Goal: Information Seeking & Learning: Learn about a topic

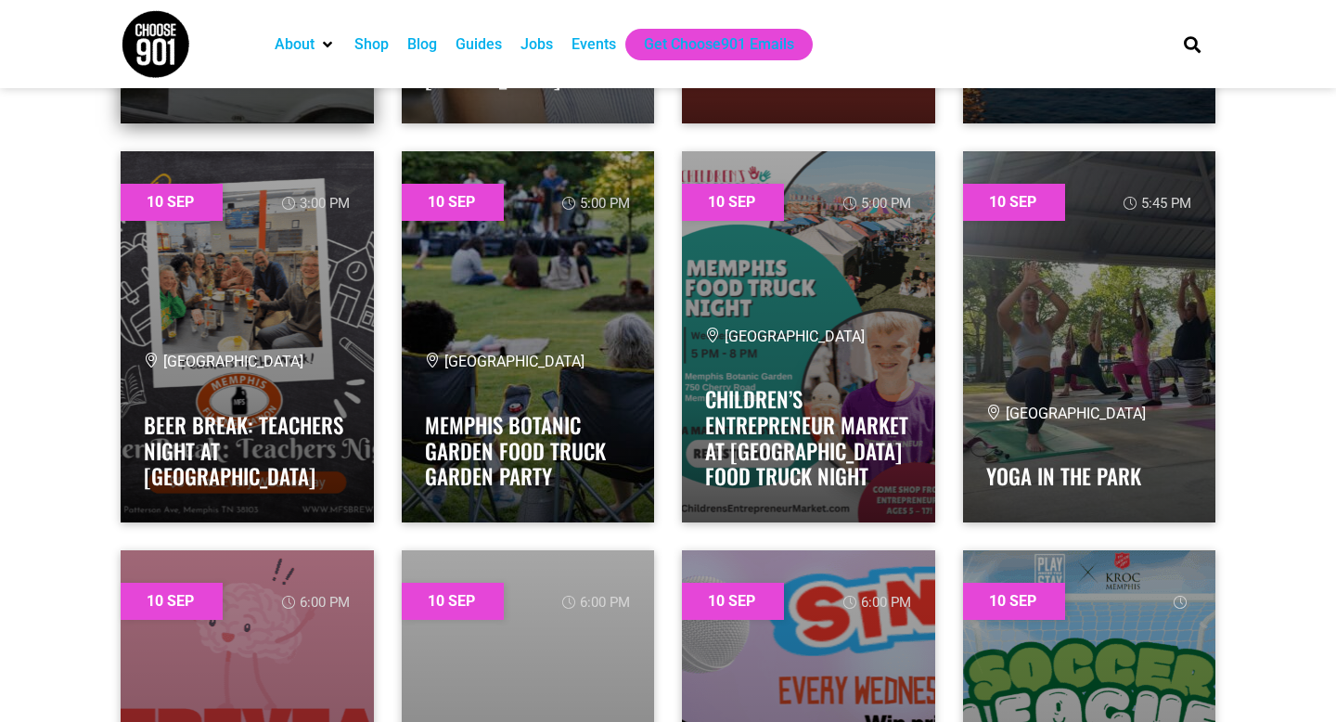
scroll to position [3428, 0]
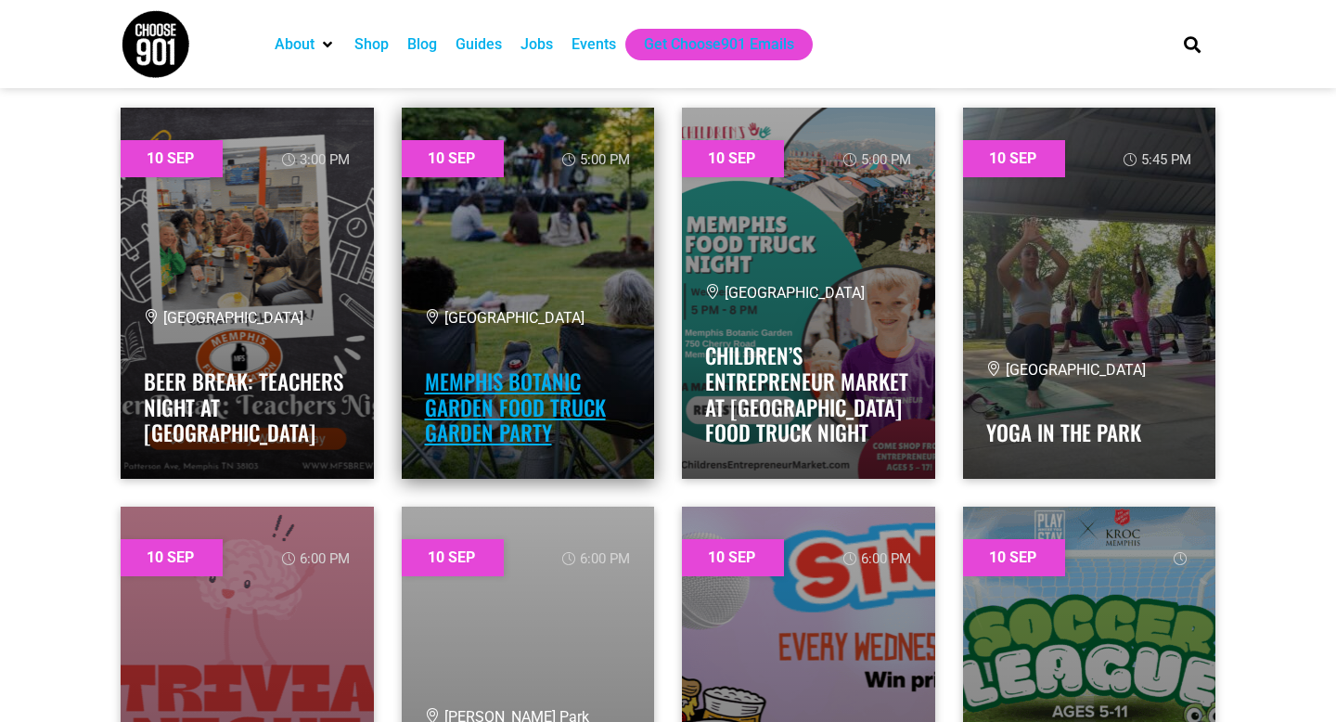
click at [507, 377] on link "Memphis Botanic Garden Food Truck Garden Party" at bounding box center [515, 407] width 181 height 83
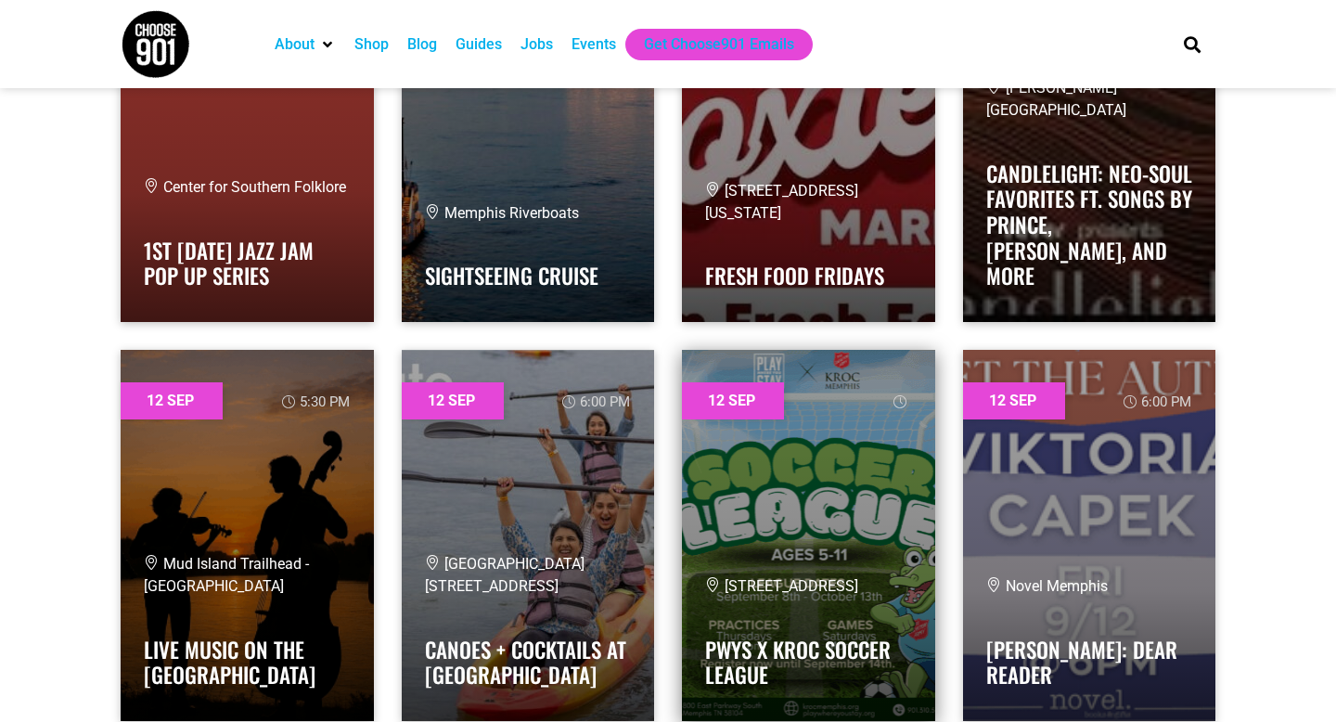
scroll to position [9571, 0]
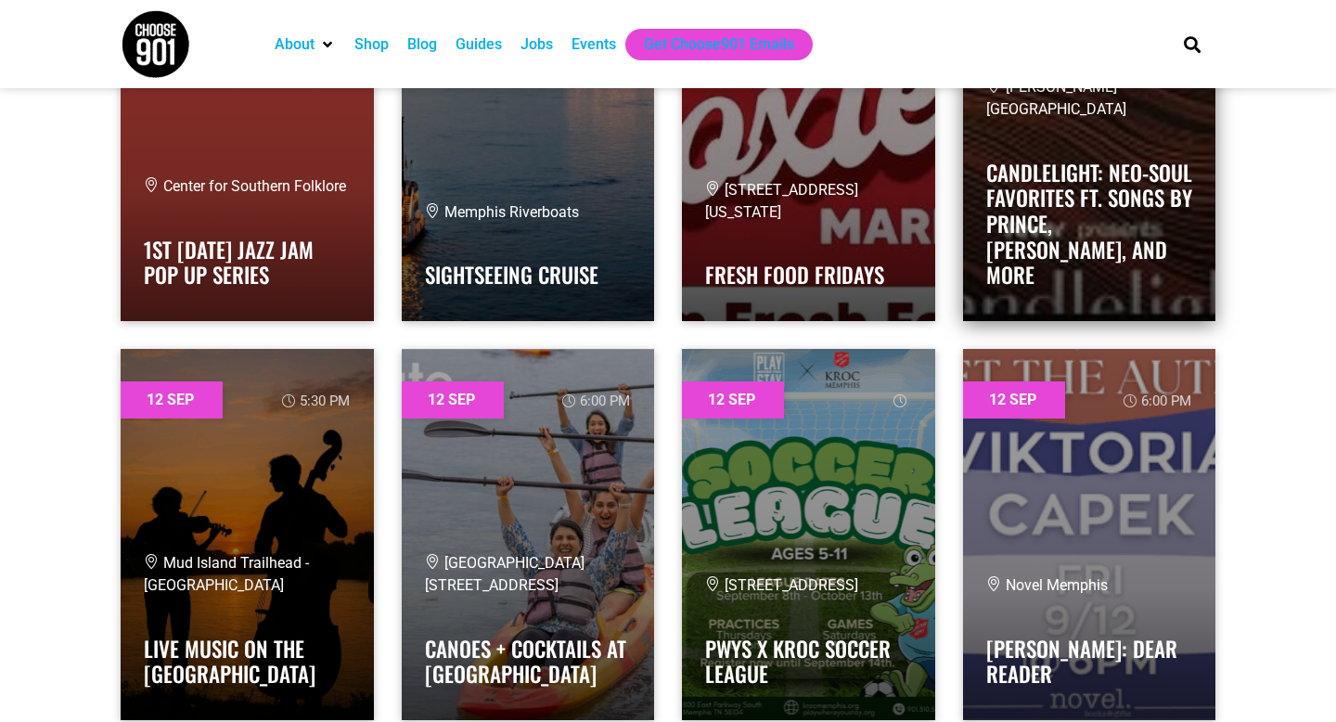
click at [1009, 177] on h4 "Candlelight: Neo-Soul Favorites ft. Songs by Prince, [PERSON_NAME], and More" at bounding box center [1089, 218] width 207 height 139
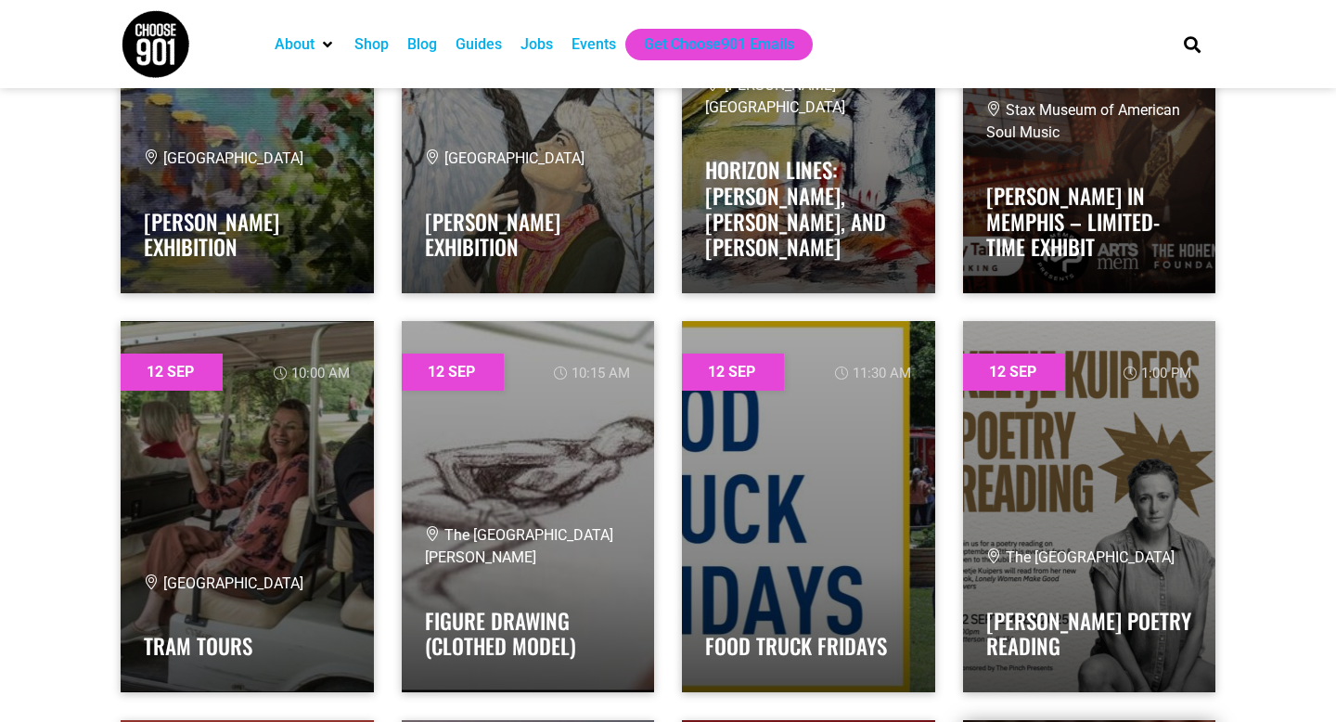
scroll to position [8765, 0]
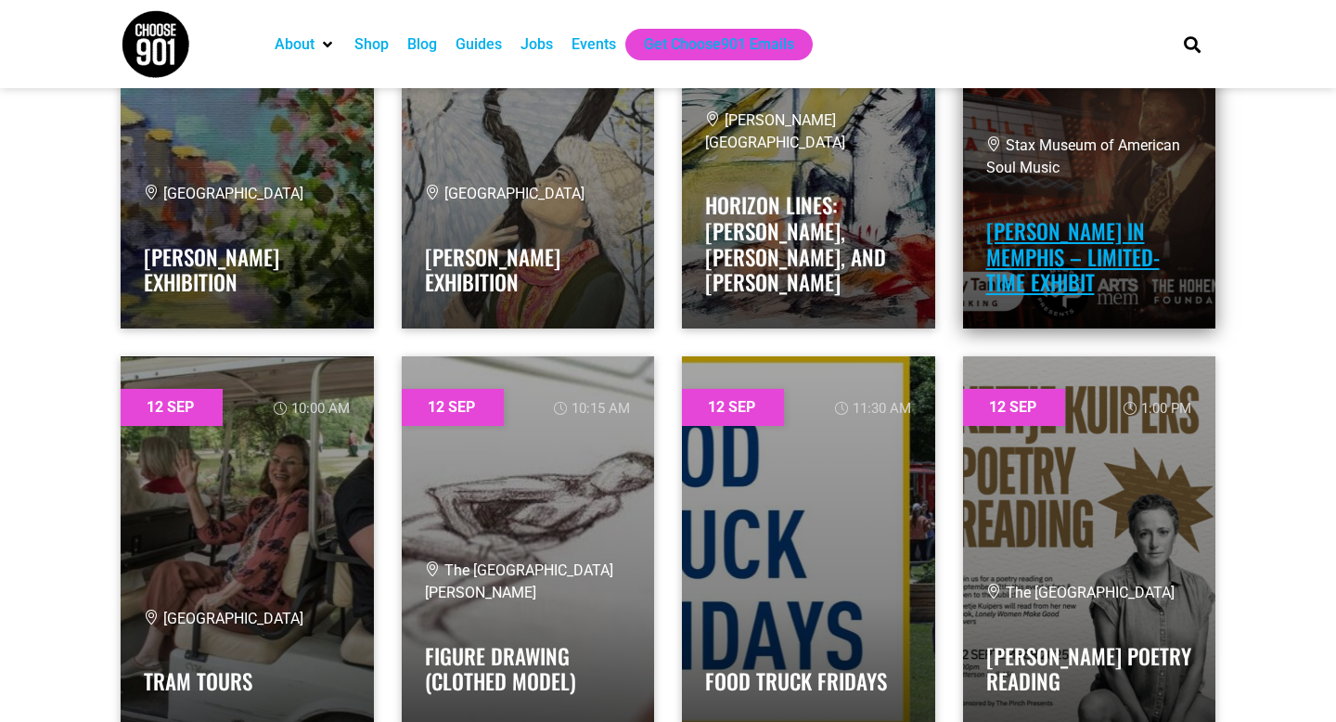
click at [1020, 256] on link "[PERSON_NAME] in Memphis – Limited-Time Exhibit" at bounding box center [1073, 256] width 174 height 83
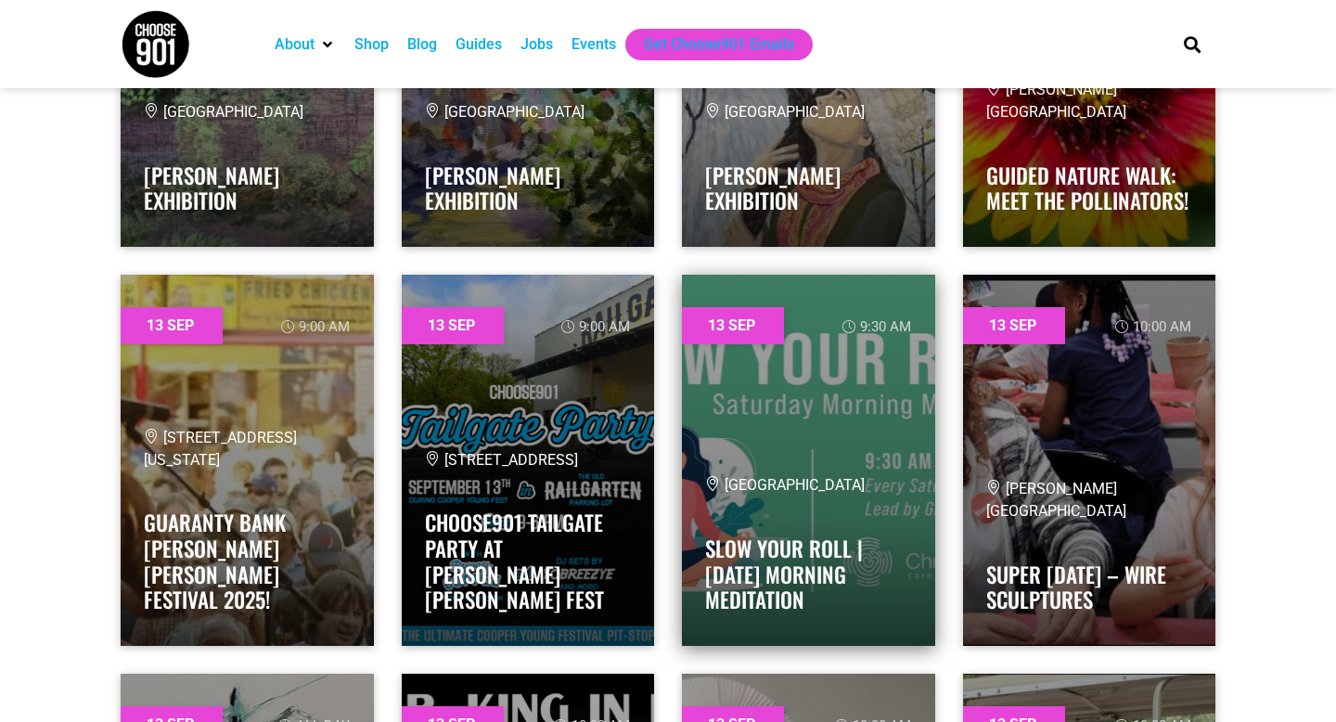
scroll to position [12434, 0]
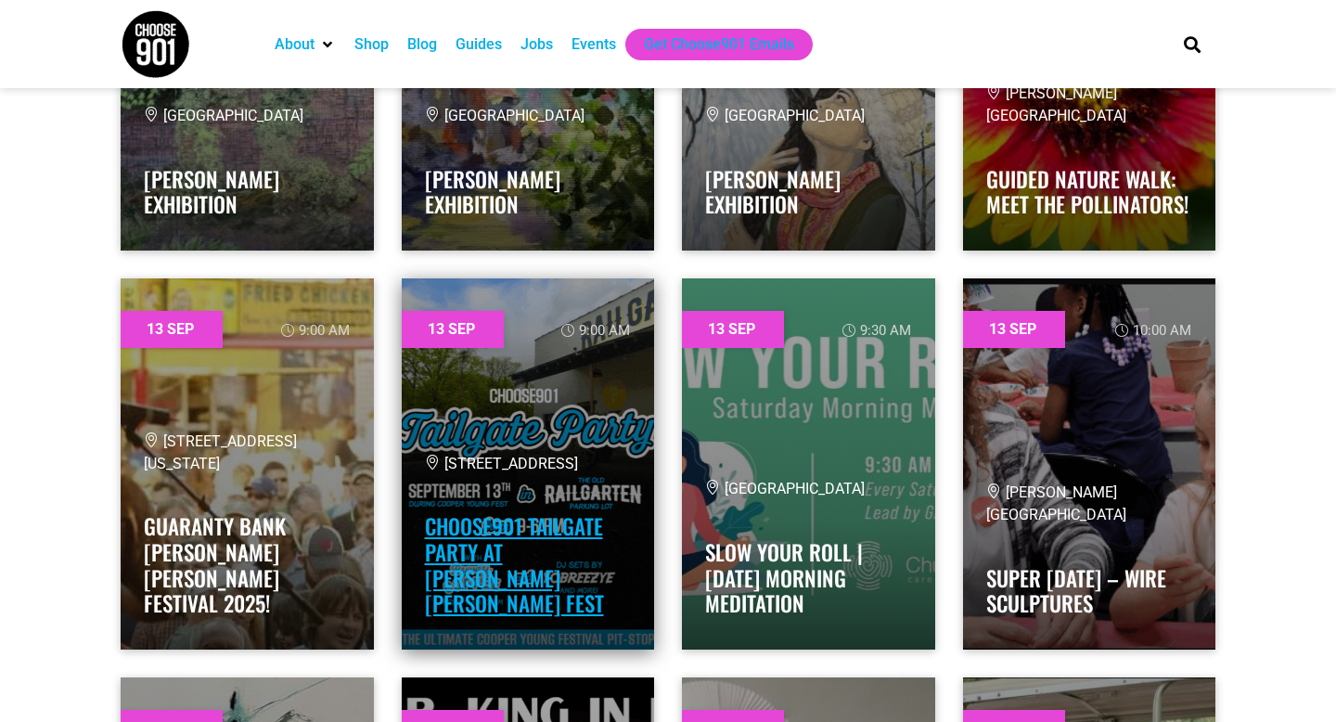
click at [550, 584] on link "Choose901 Tailgate Party at [PERSON_NAME] [PERSON_NAME] Fest" at bounding box center [514, 564] width 179 height 109
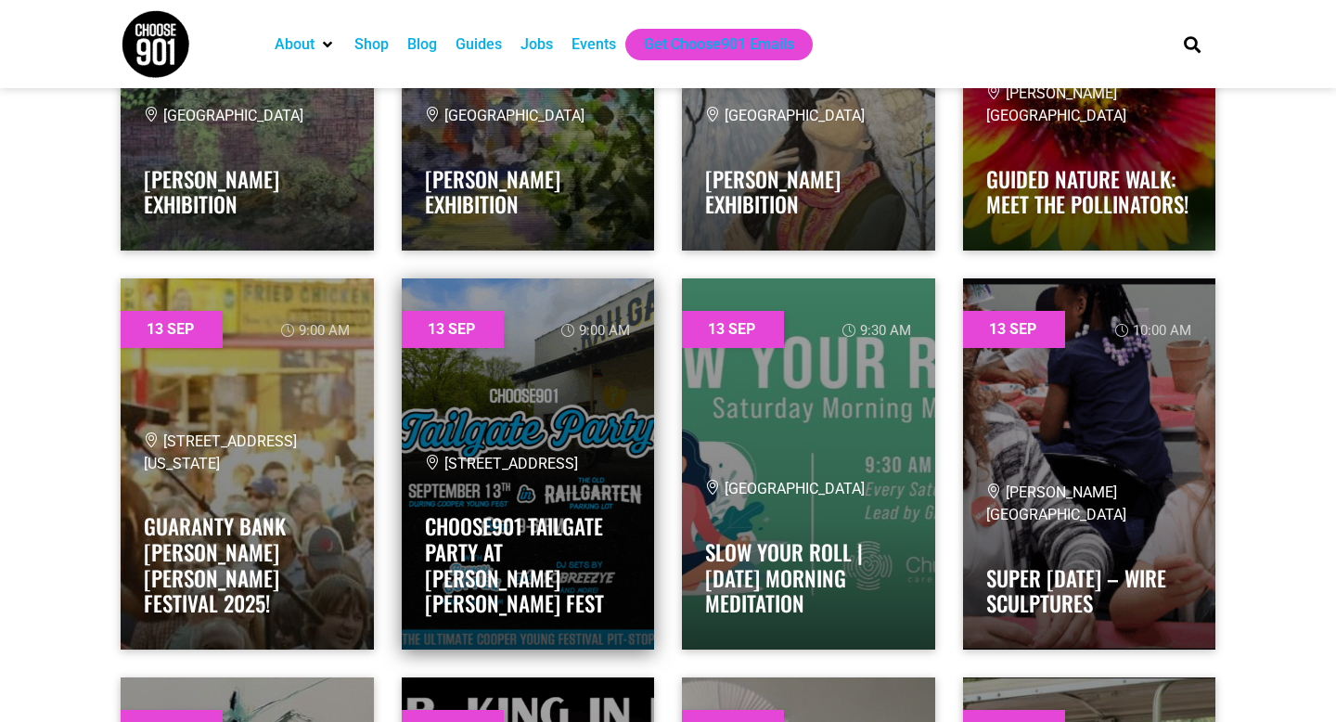
click at [504, 366] on link at bounding box center [528, 463] width 253 height 371
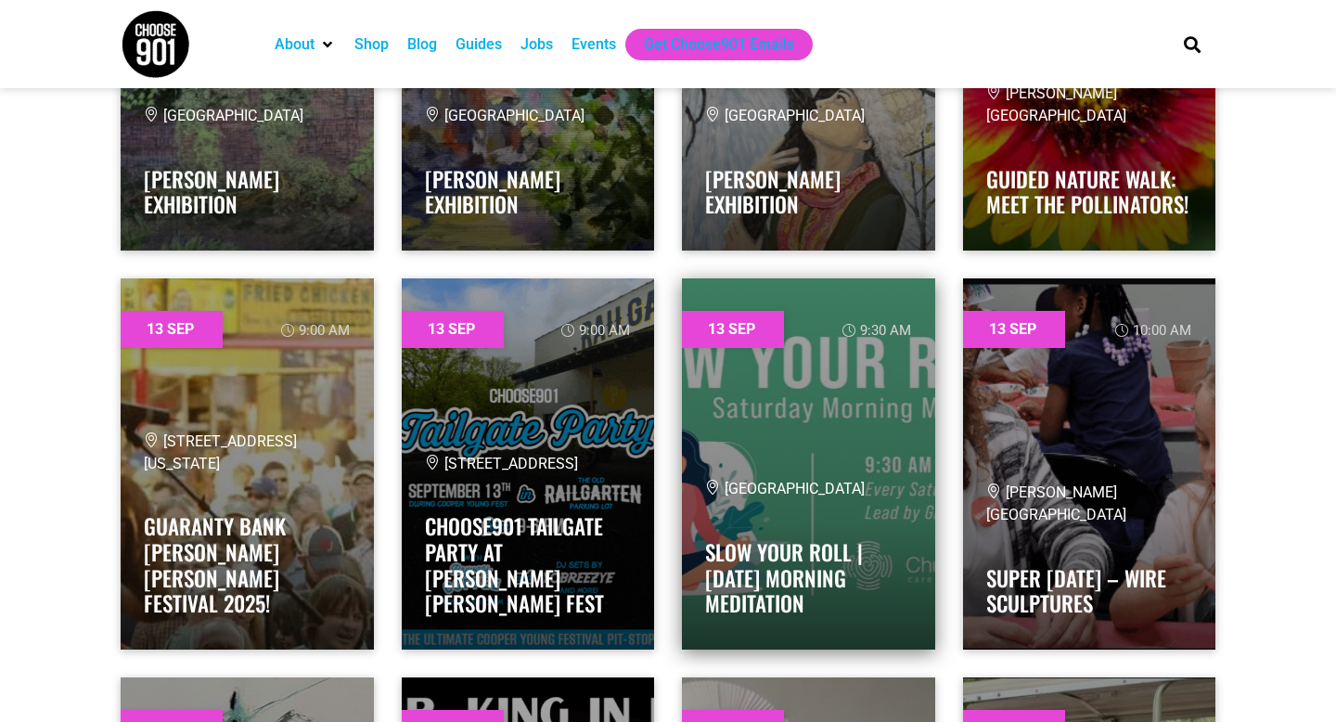
click at [802, 420] on link at bounding box center [808, 463] width 253 height 371
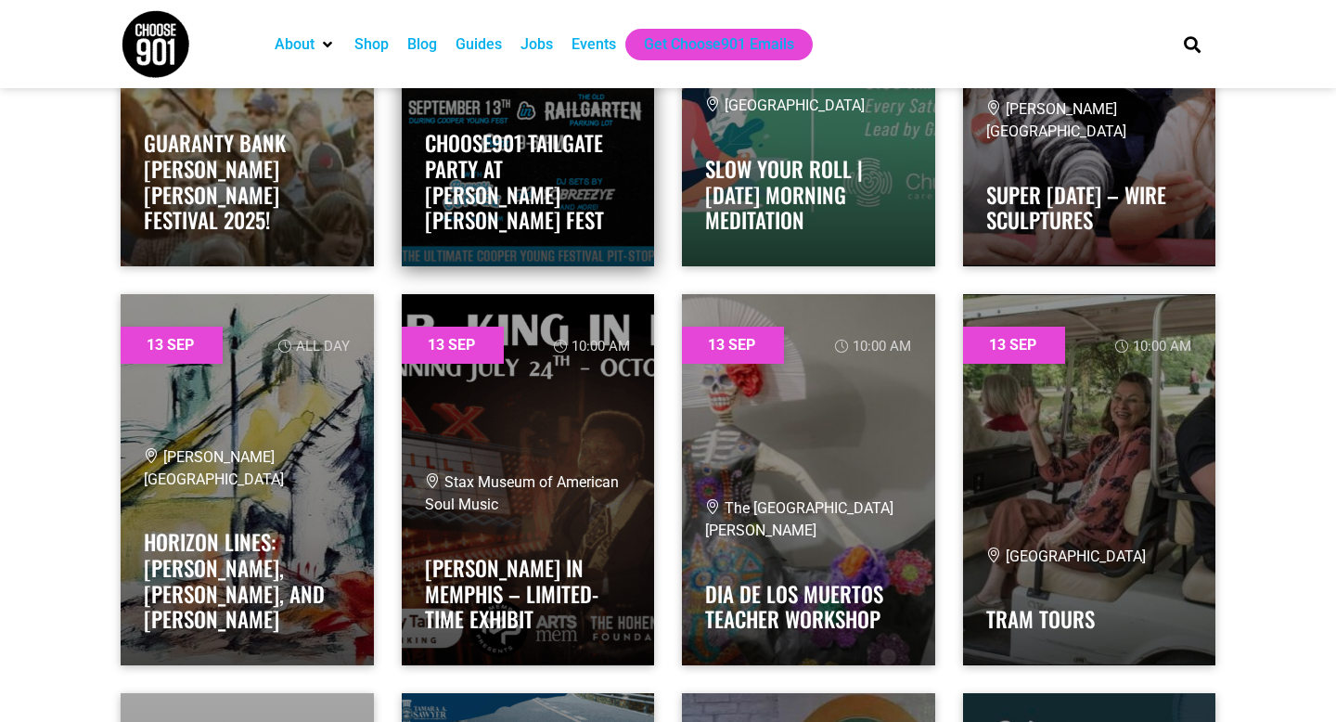
scroll to position [12819, 0]
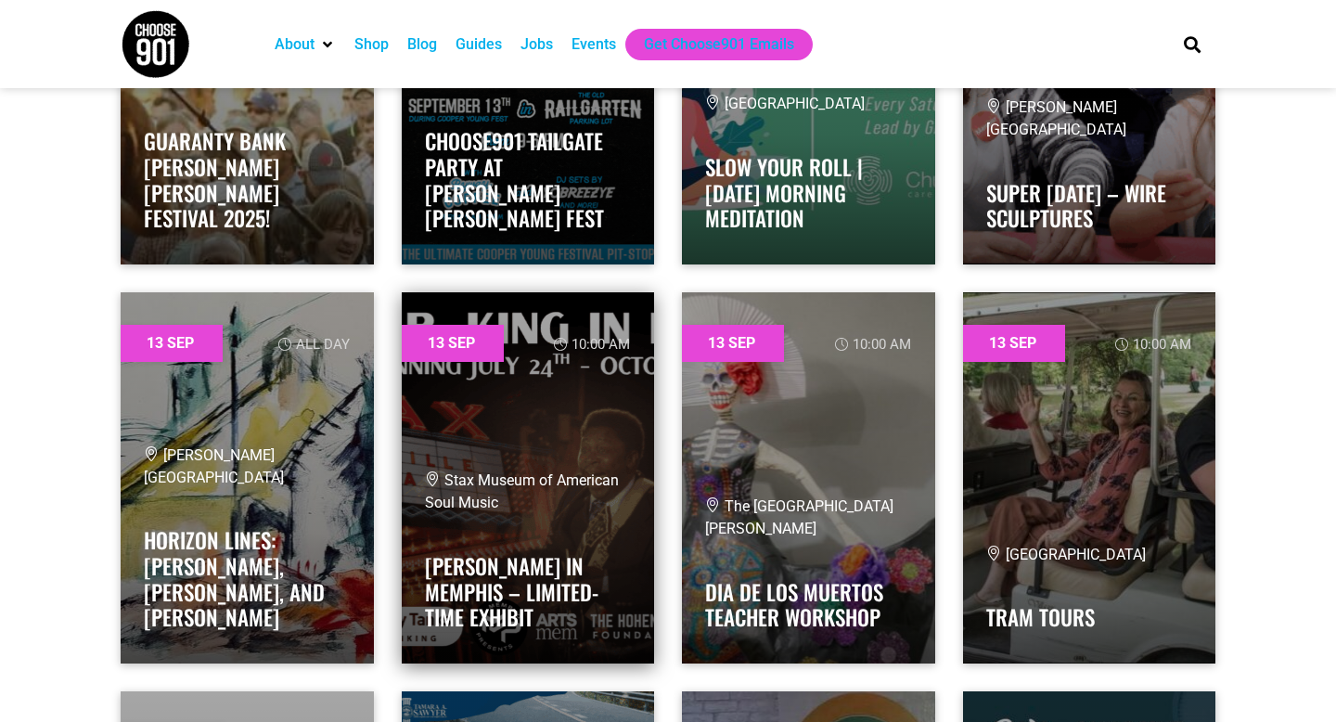
click at [554, 444] on link at bounding box center [528, 477] width 253 height 371
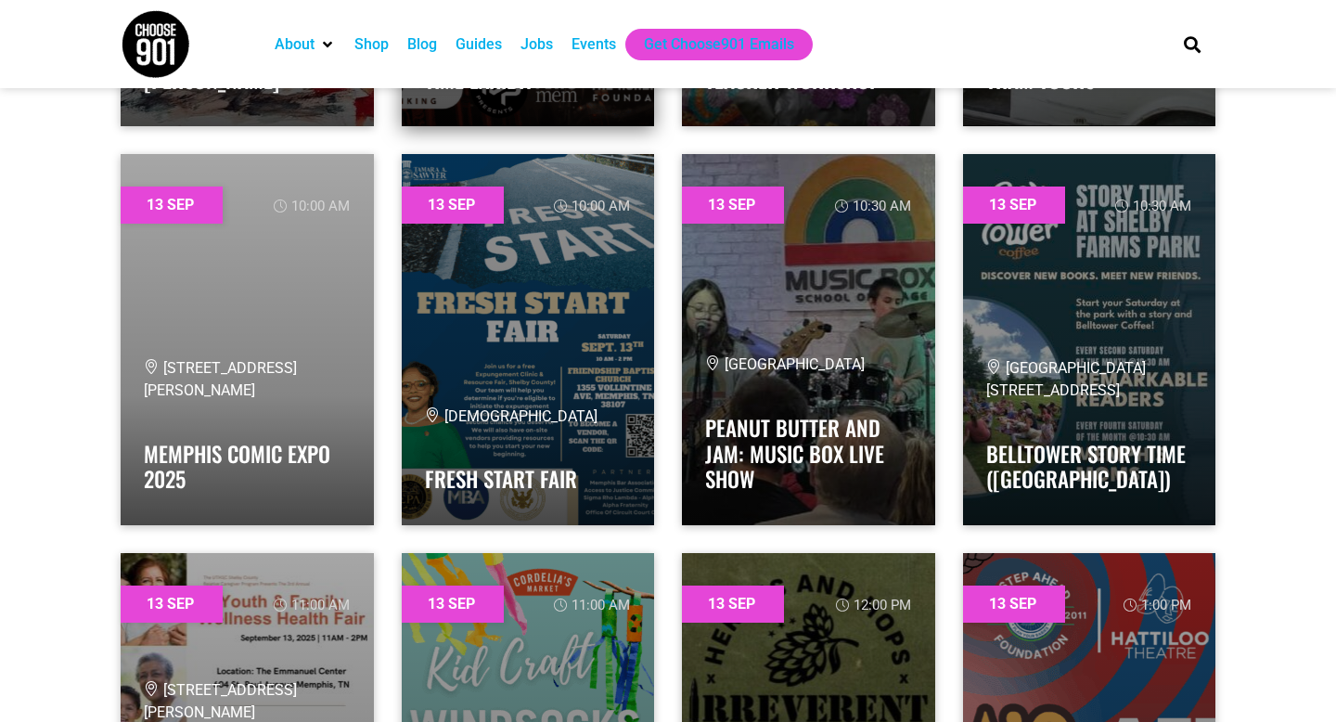
scroll to position [13357, 0]
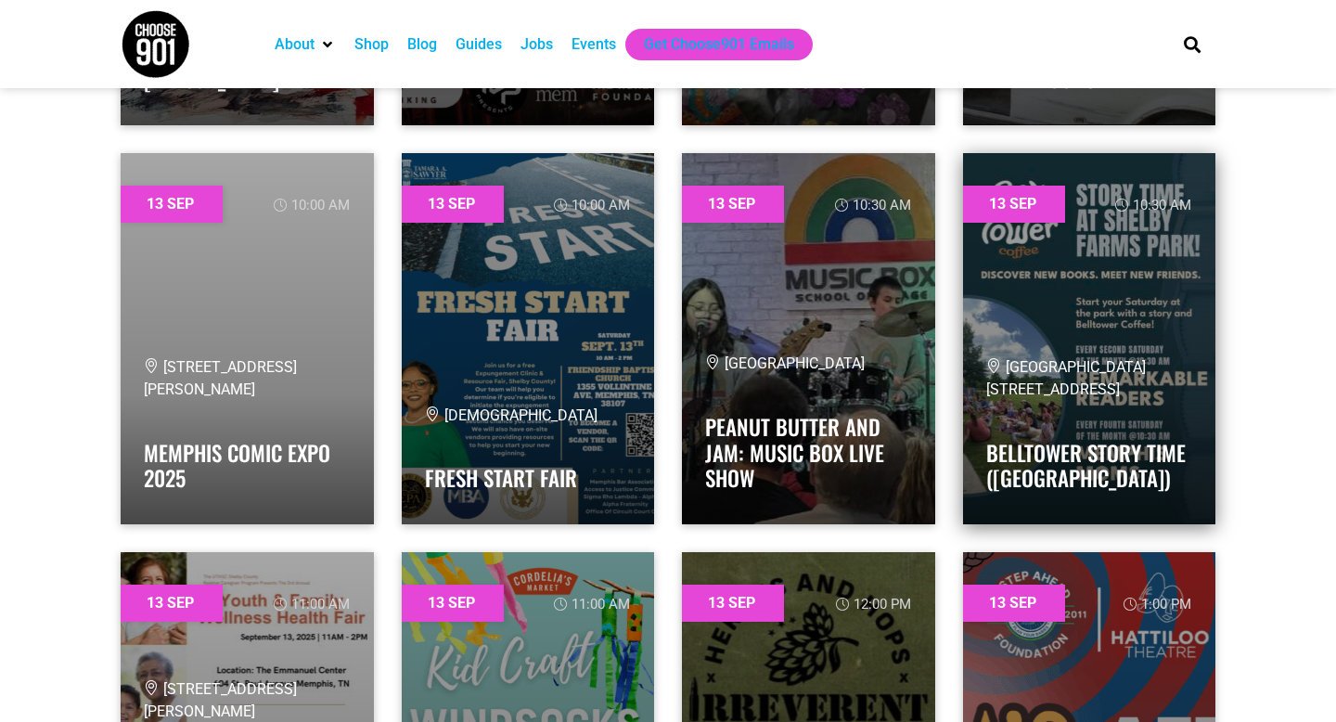
click at [1030, 386] on span "[GEOGRAPHIC_DATA] [STREET_ADDRESS]" at bounding box center [1066, 378] width 160 height 40
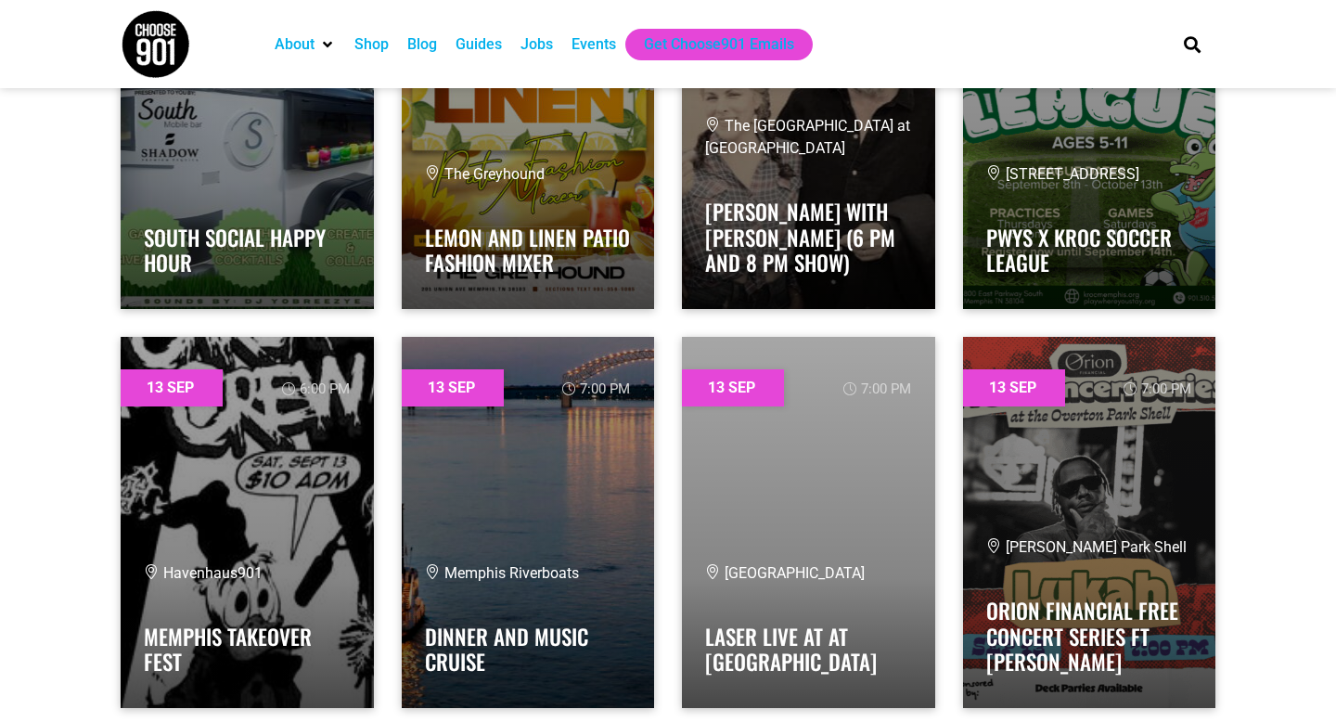
scroll to position [14771, 0]
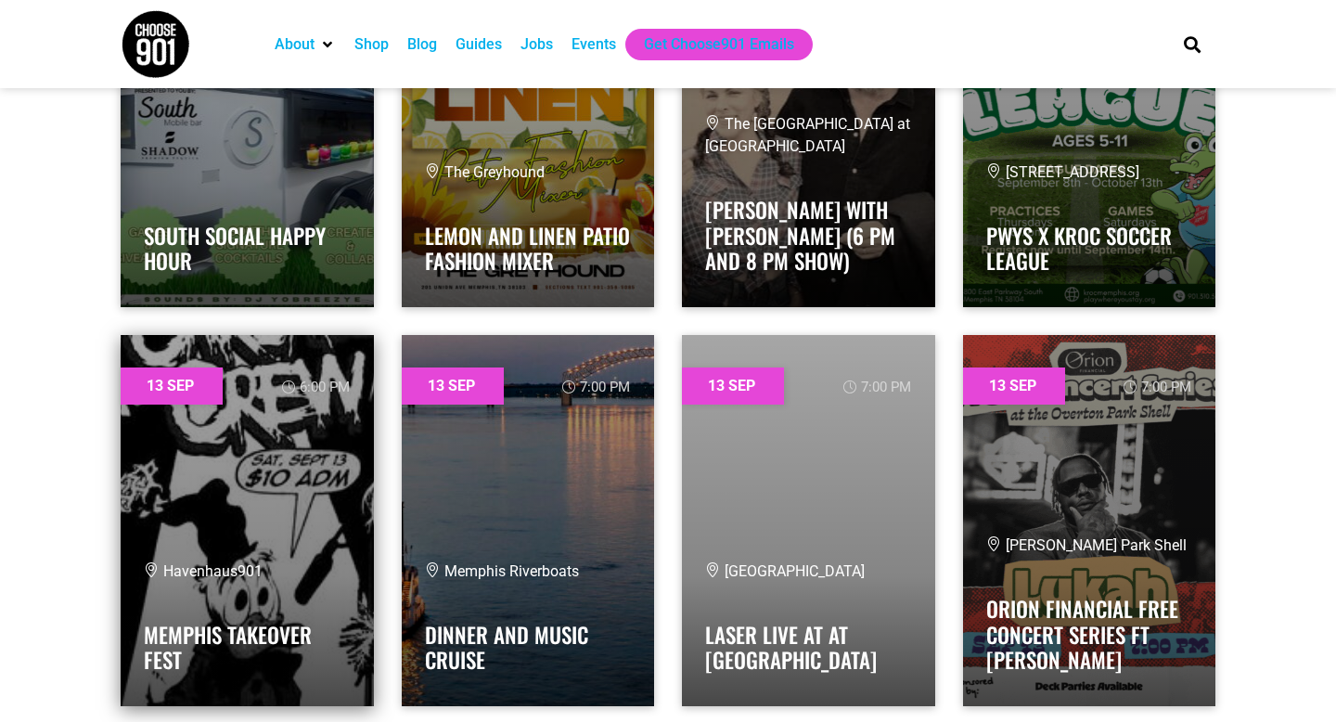
click at [300, 506] on link at bounding box center [247, 520] width 253 height 371
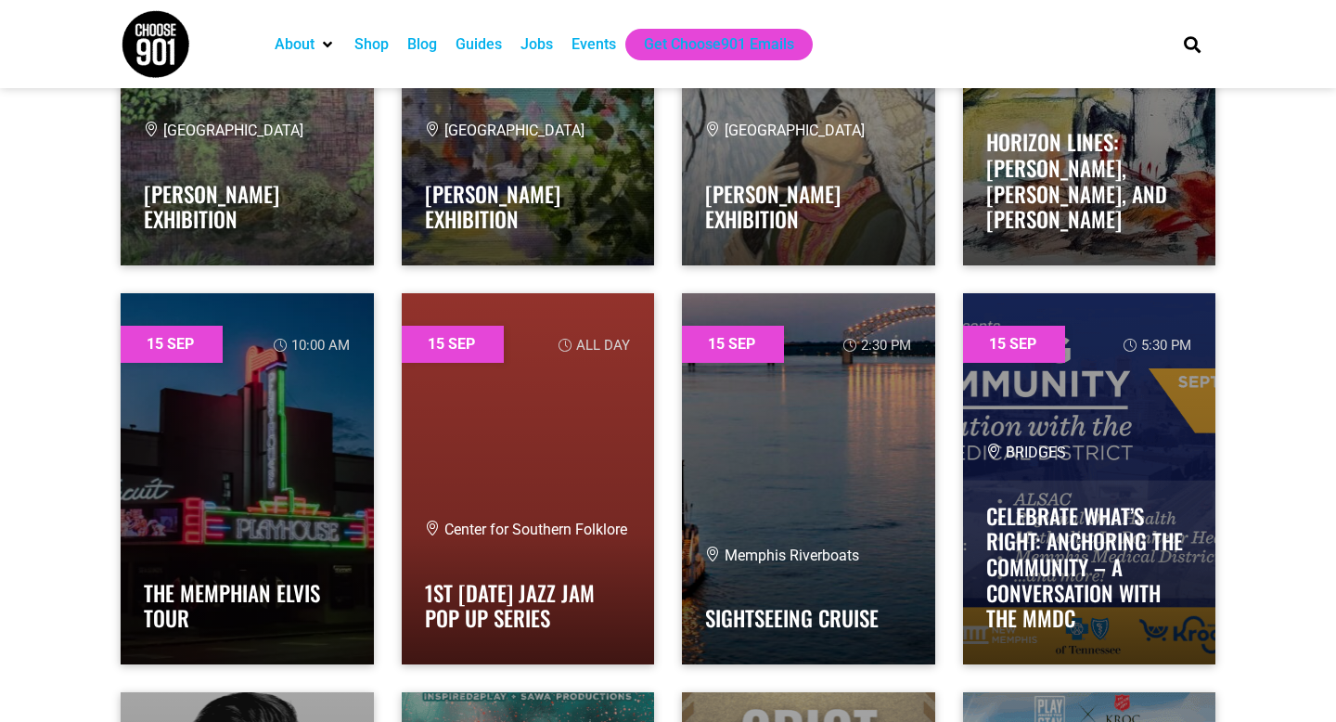
scroll to position [19215, 0]
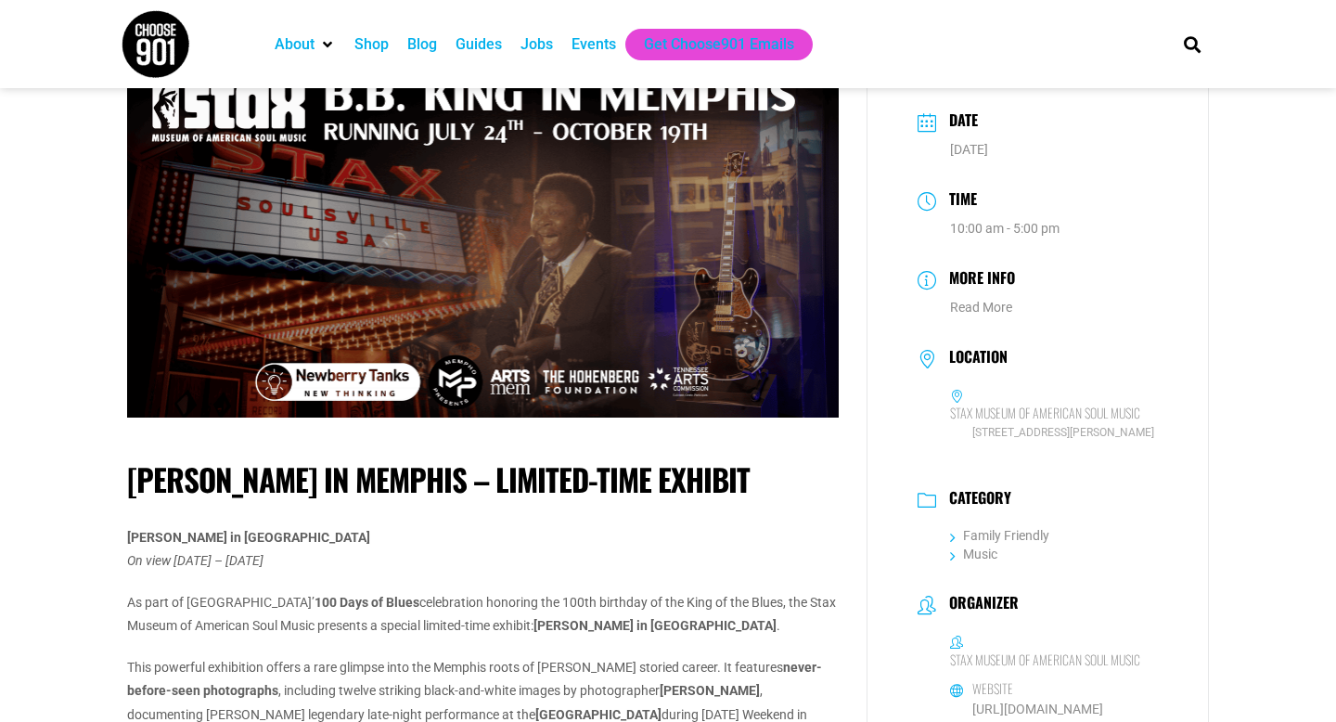
scroll to position [57, 0]
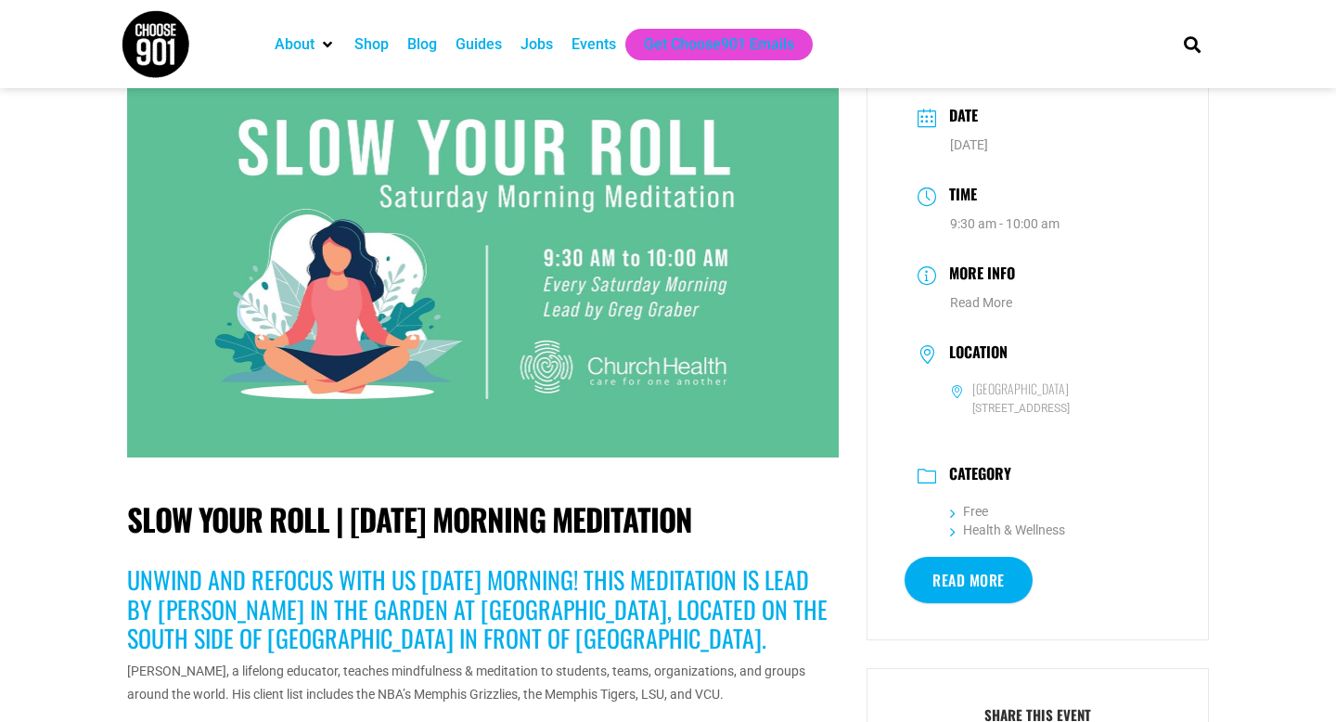
scroll to position [61, 0]
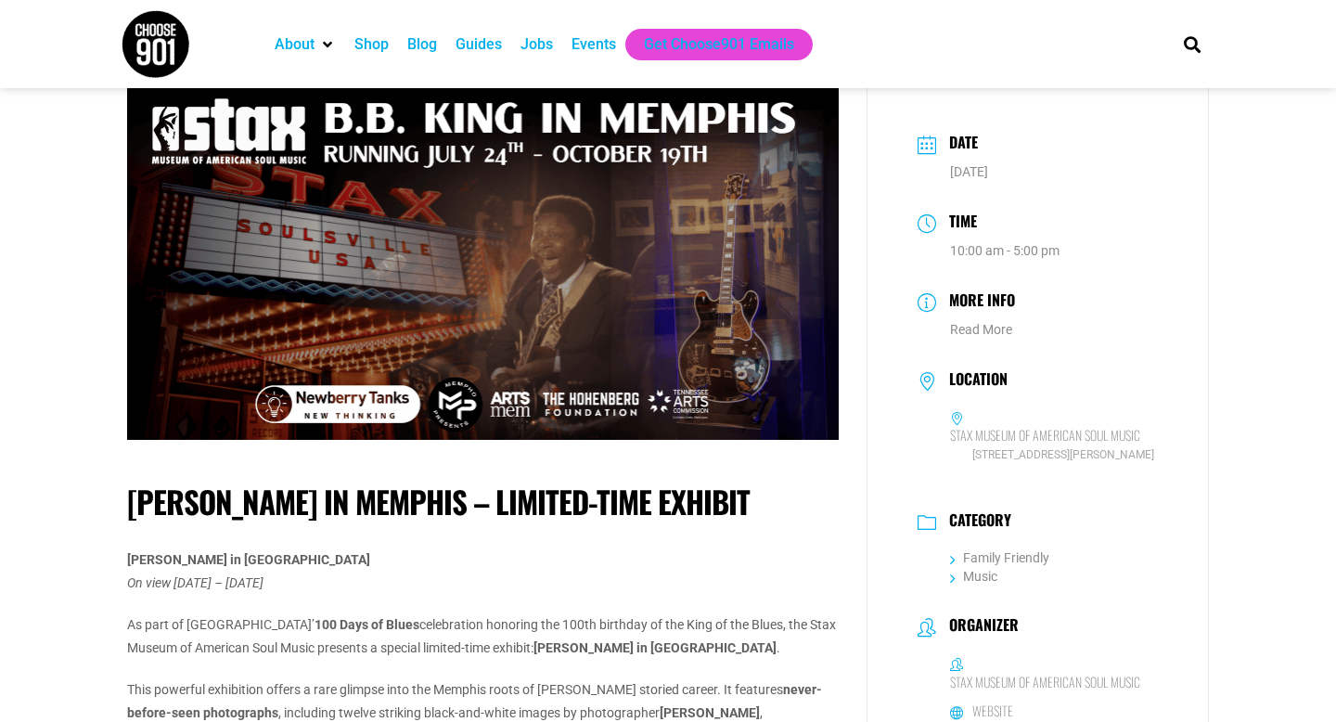
scroll to position [35, 0]
